Goal: Navigation & Orientation: Find specific page/section

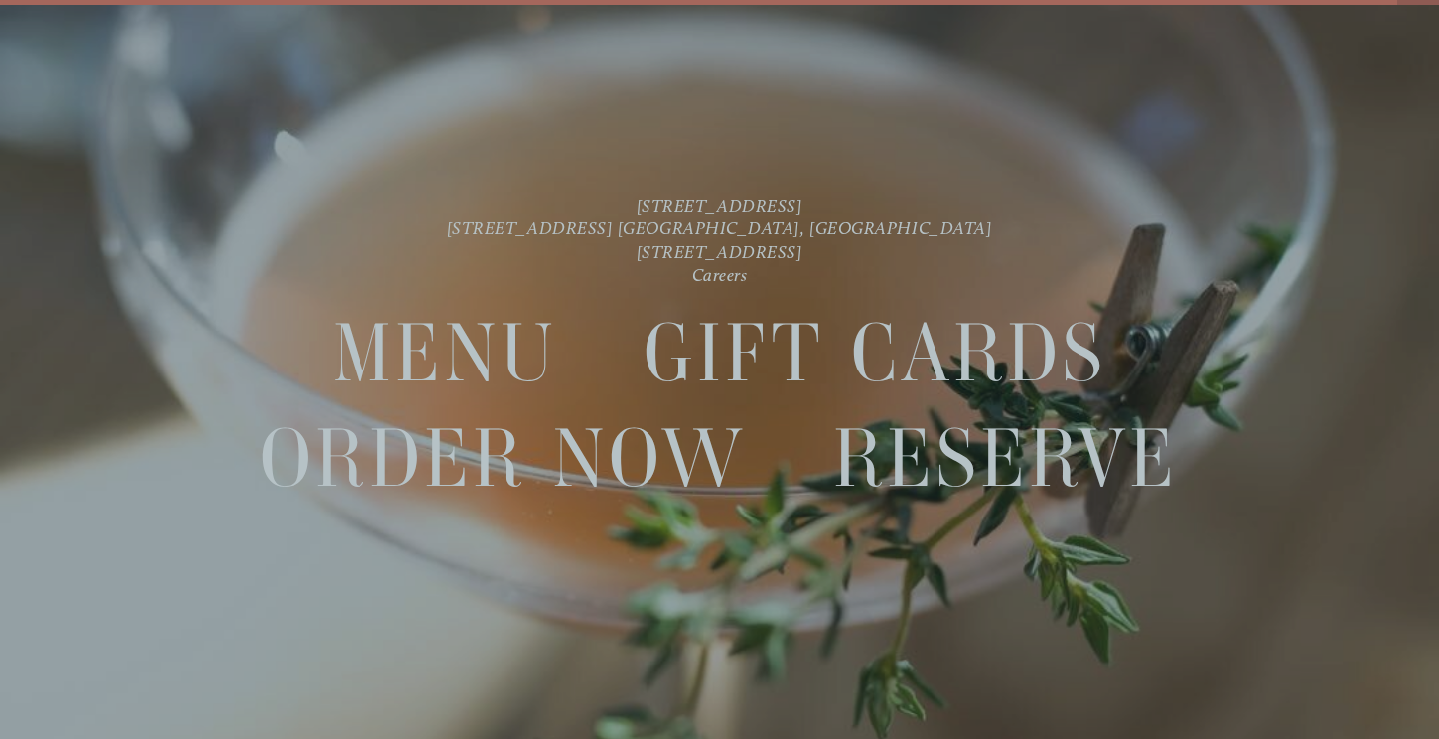
scroll to position [42, 0]
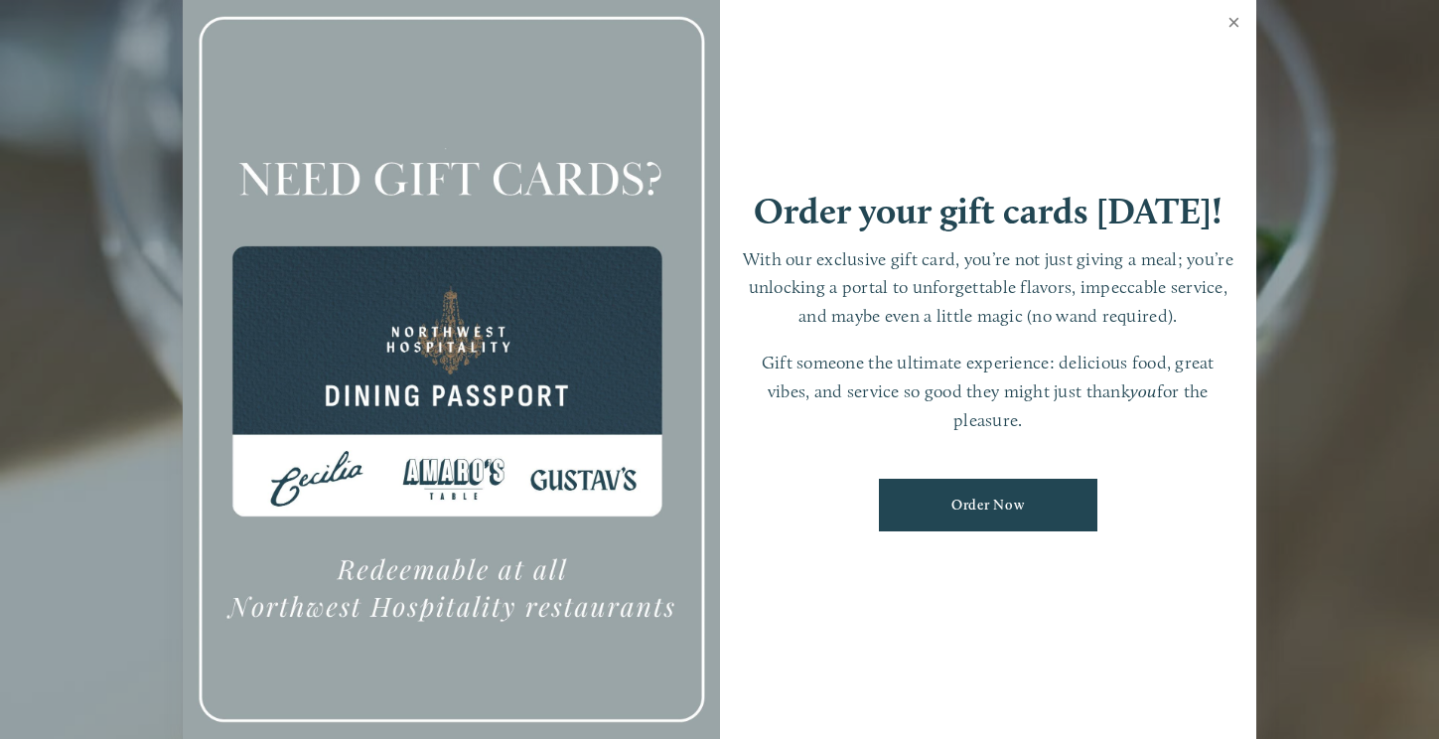
click at [1235, 27] on link "Close" at bounding box center [1233, 25] width 39 height 56
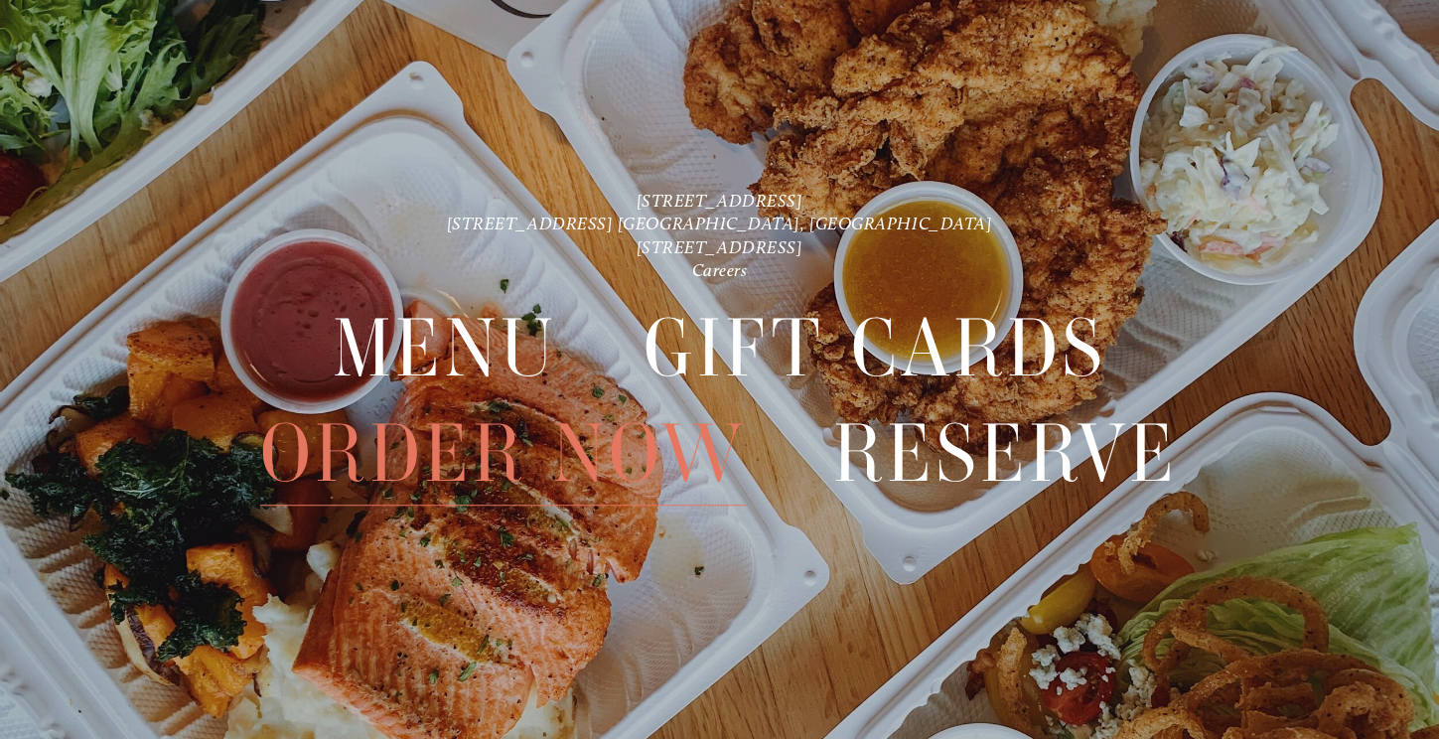
click at [581, 443] on span "Order Now" at bounding box center [503, 453] width 487 height 104
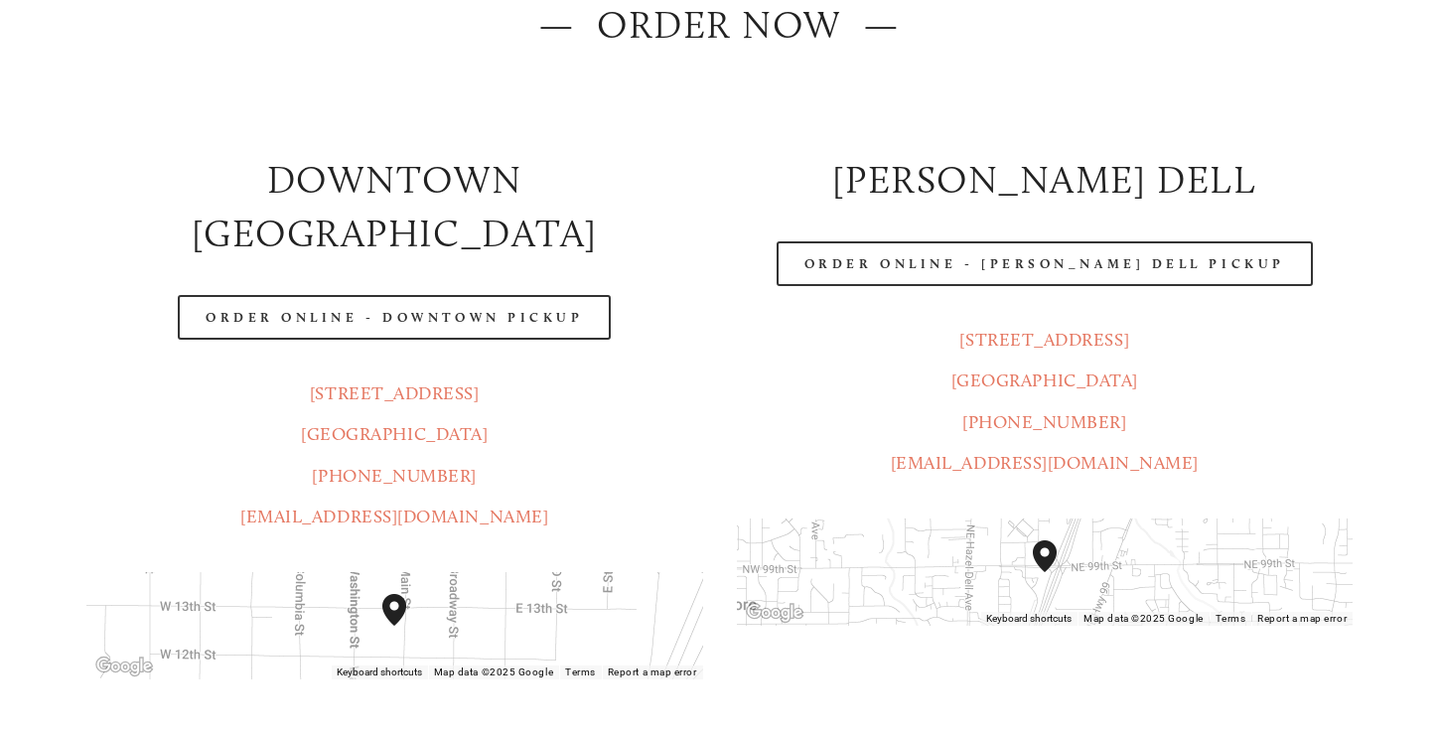
scroll to position [309, 0]
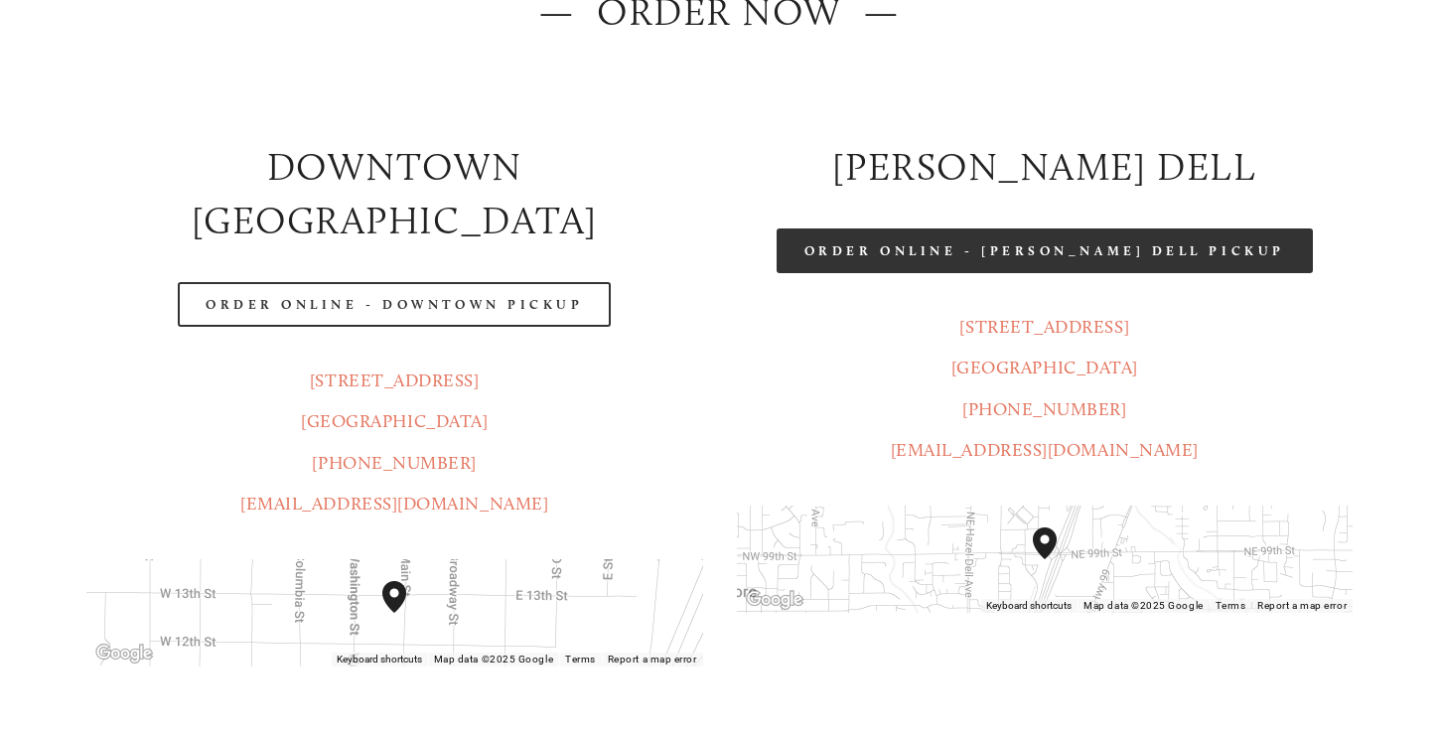
click at [1020, 262] on link "Order Online - [PERSON_NAME] Dell Pickup" at bounding box center [1044, 250] width 536 height 45
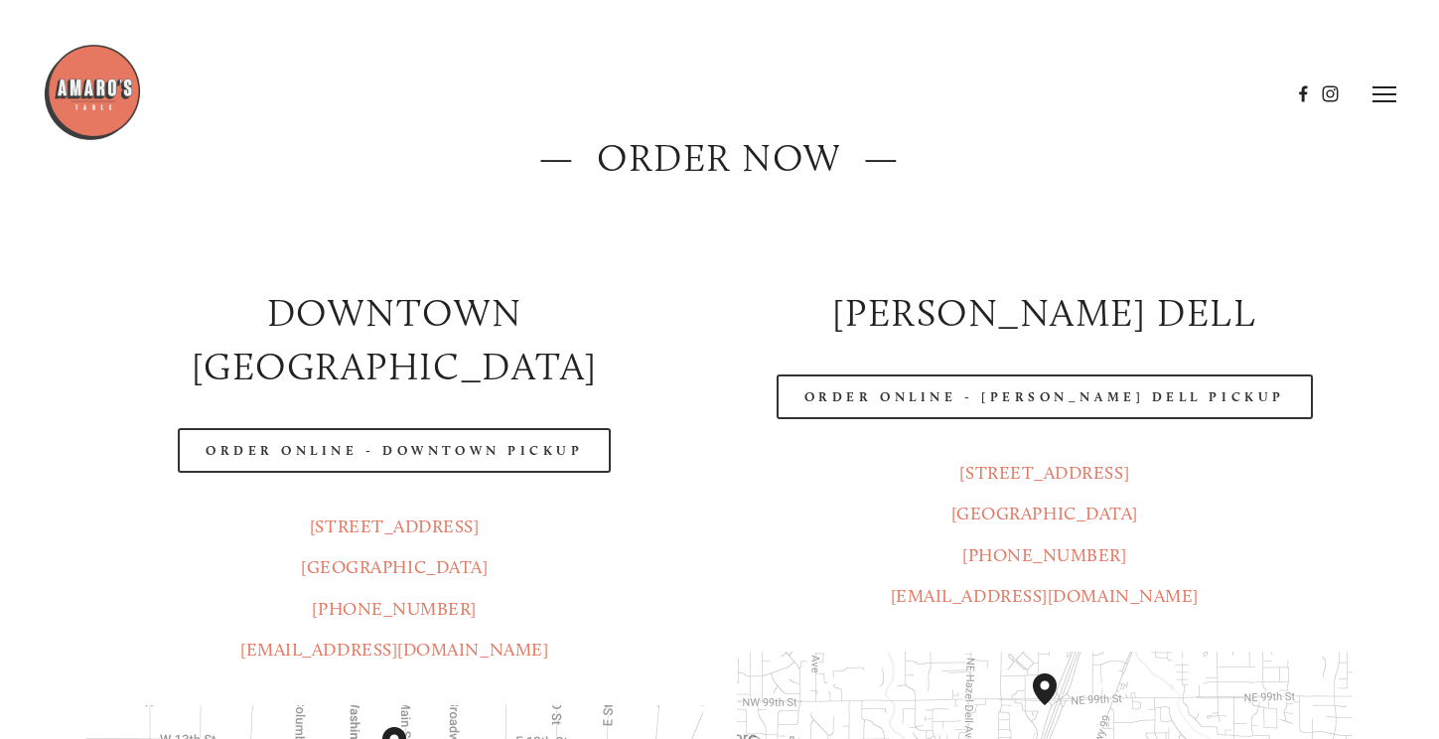
scroll to position [0, 0]
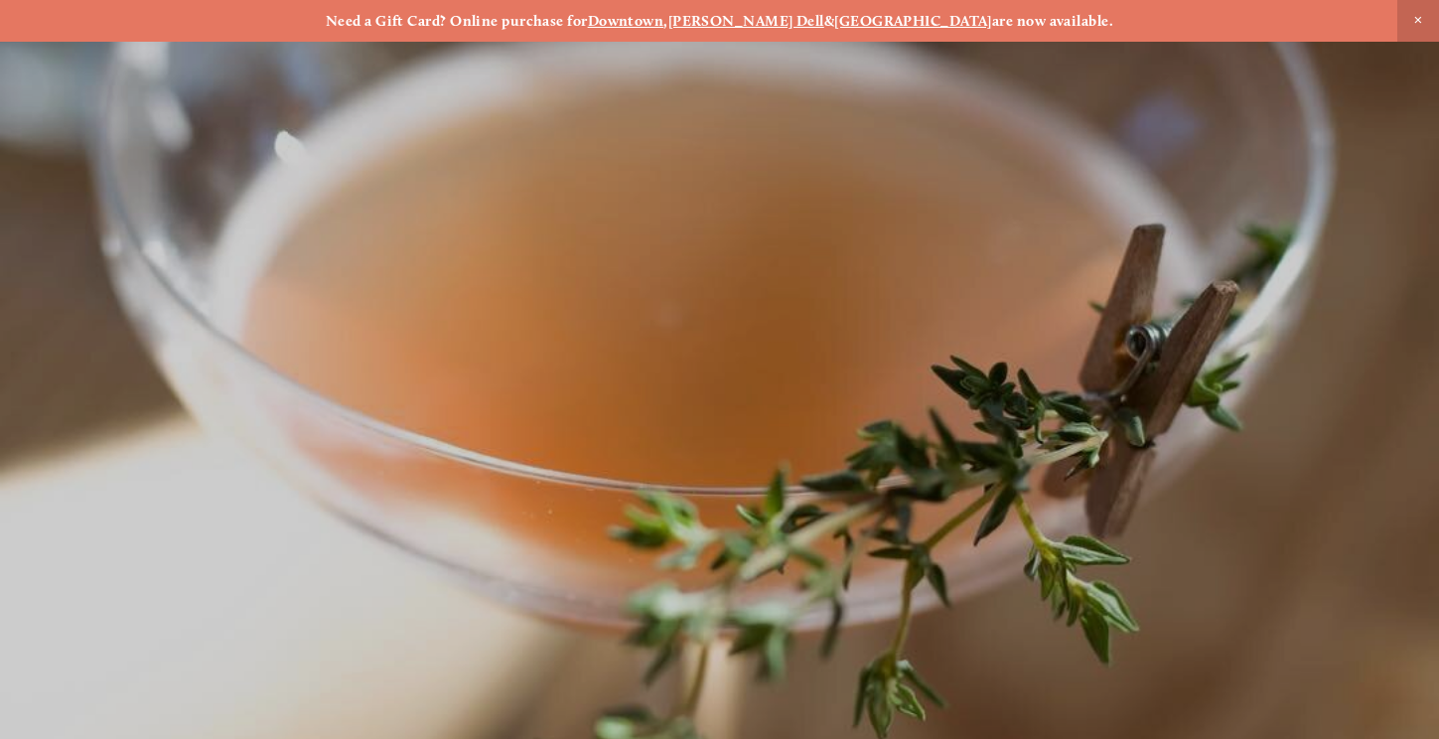
scroll to position [42, 0]
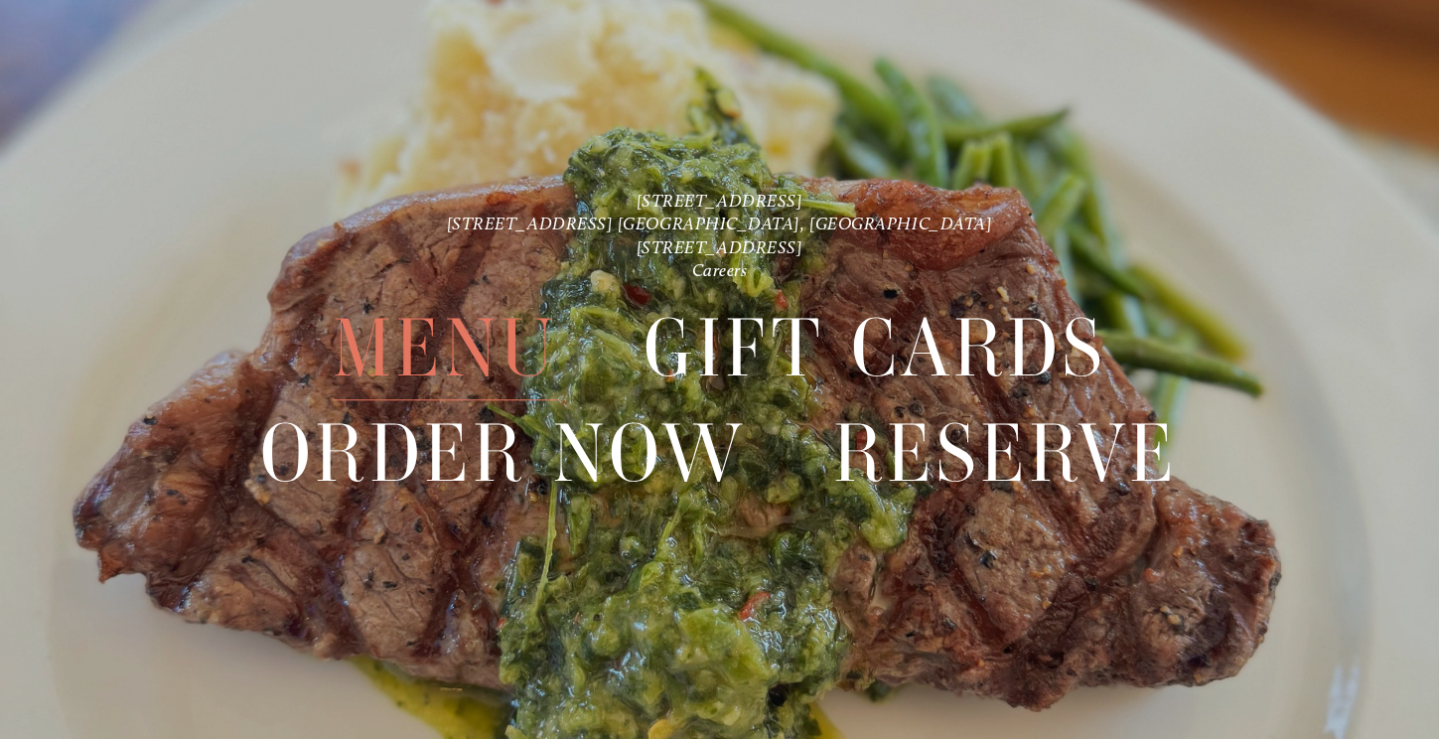
click at [483, 351] on span "Menu" at bounding box center [445, 348] width 224 height 104
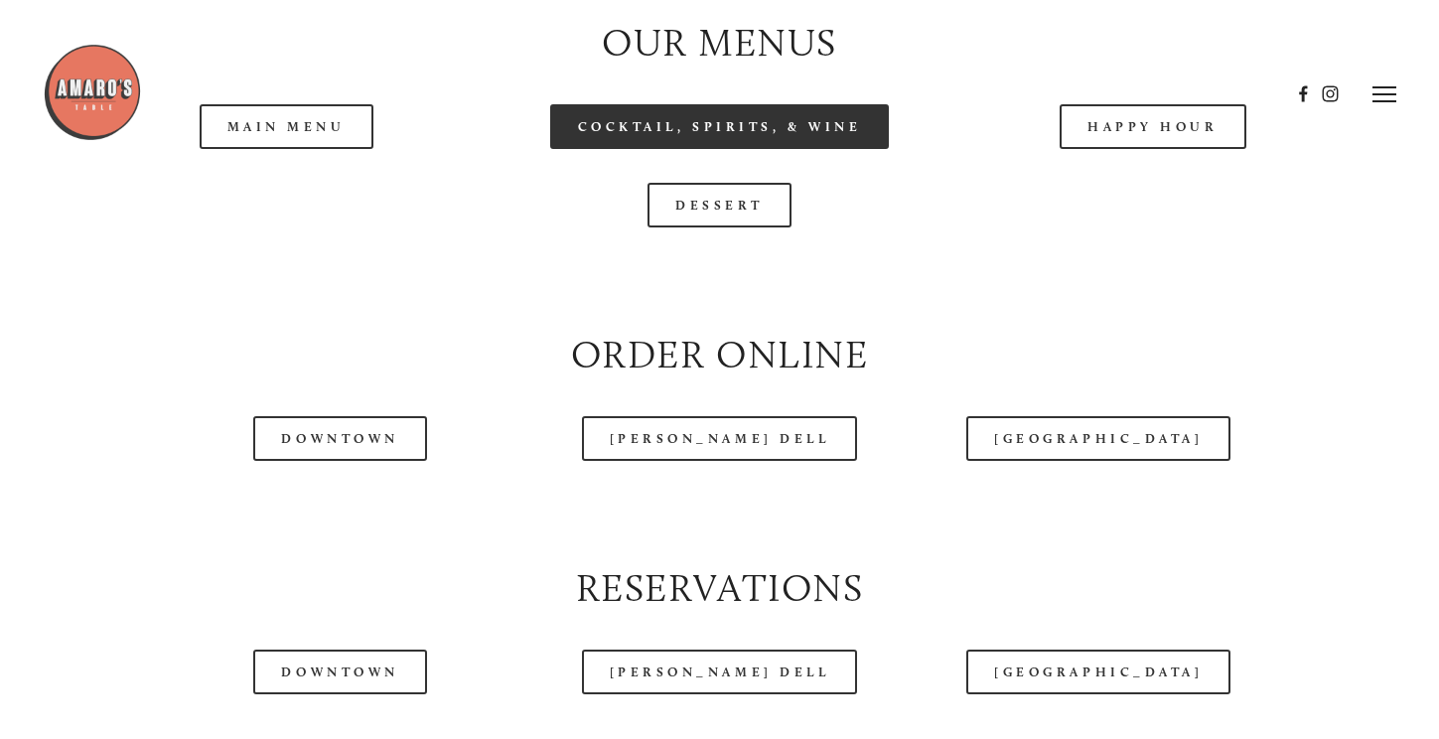
scroll to position [2031, 0]
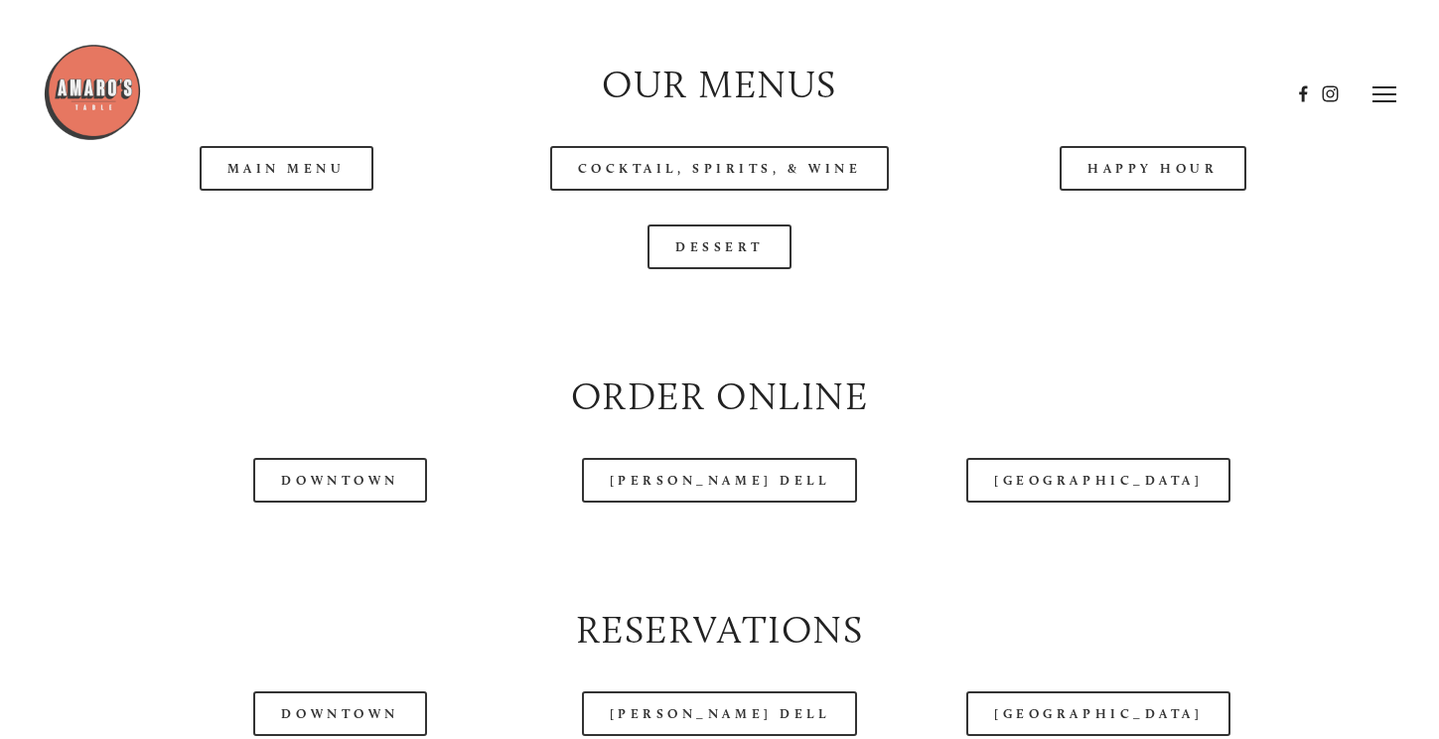
click at [323, 154] on header "Menu Order Now Visit Gallery 0" at bounding box center [719, 94] width 1352 height 189
click at [320, 173] on header "Menu Order Now Visit Gallery 0" at bounding box center [719, 94] width 1352 height 189
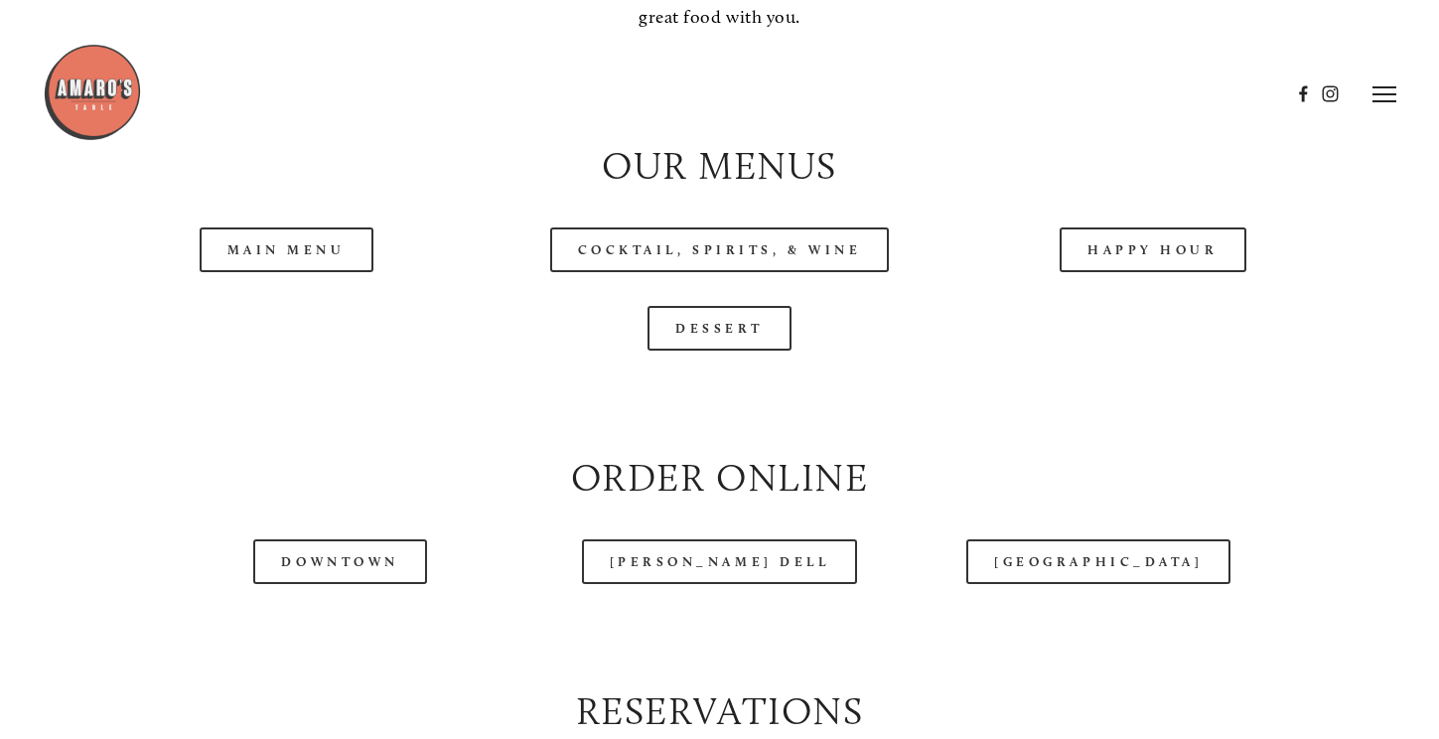
scroll to position [1914, 0]
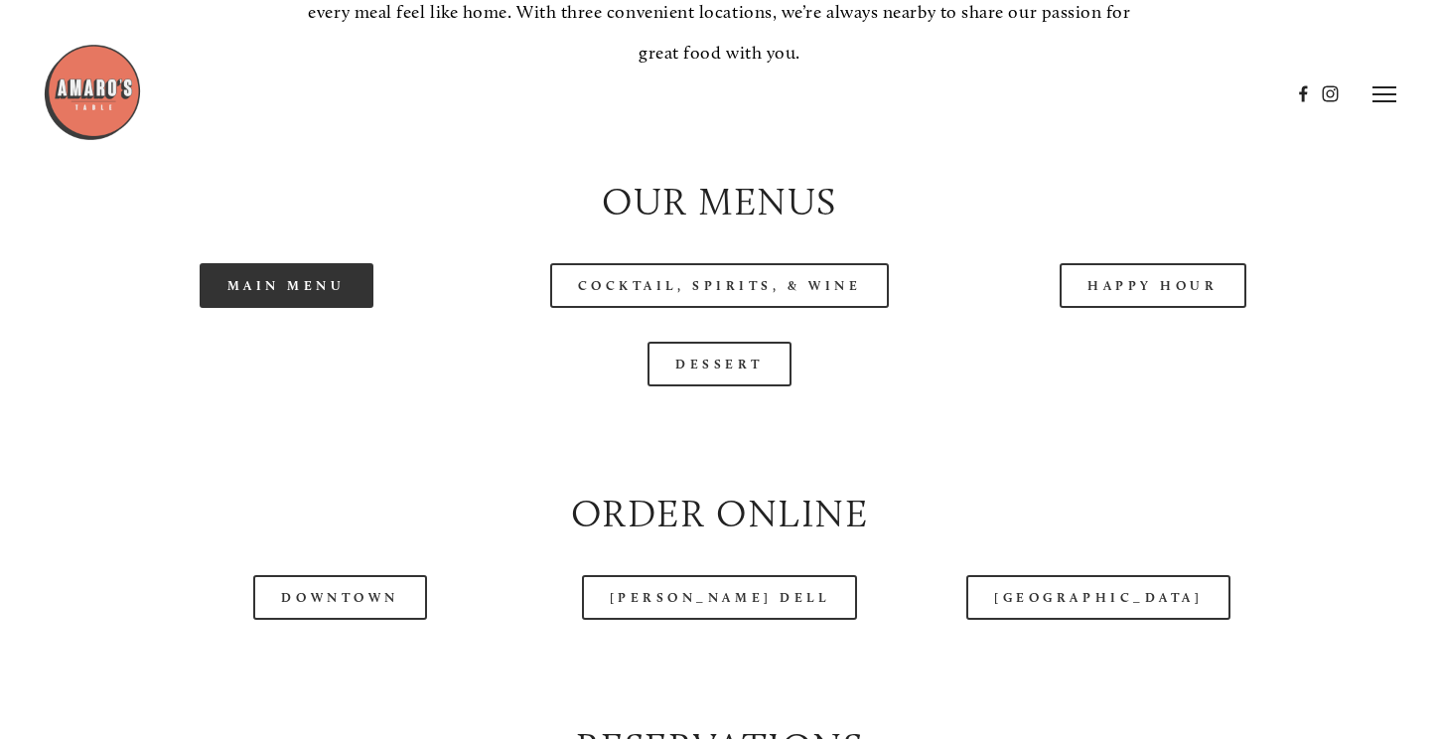
click at [295, 299] on link "Main Menu" at bounding box center [287, 285] width 174 height 45
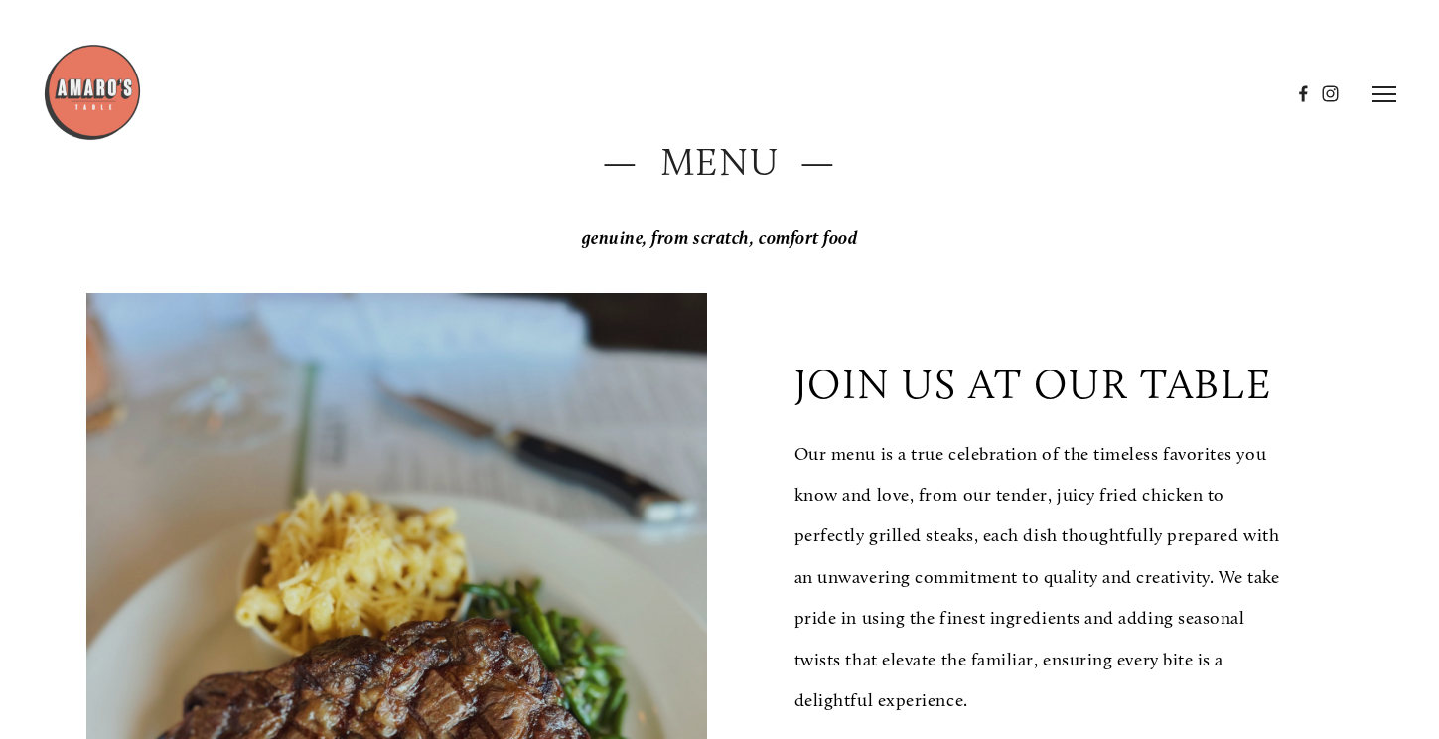
scroll to position [0, 0]
